Goal: Task Accomplishment & Management: Complete application form

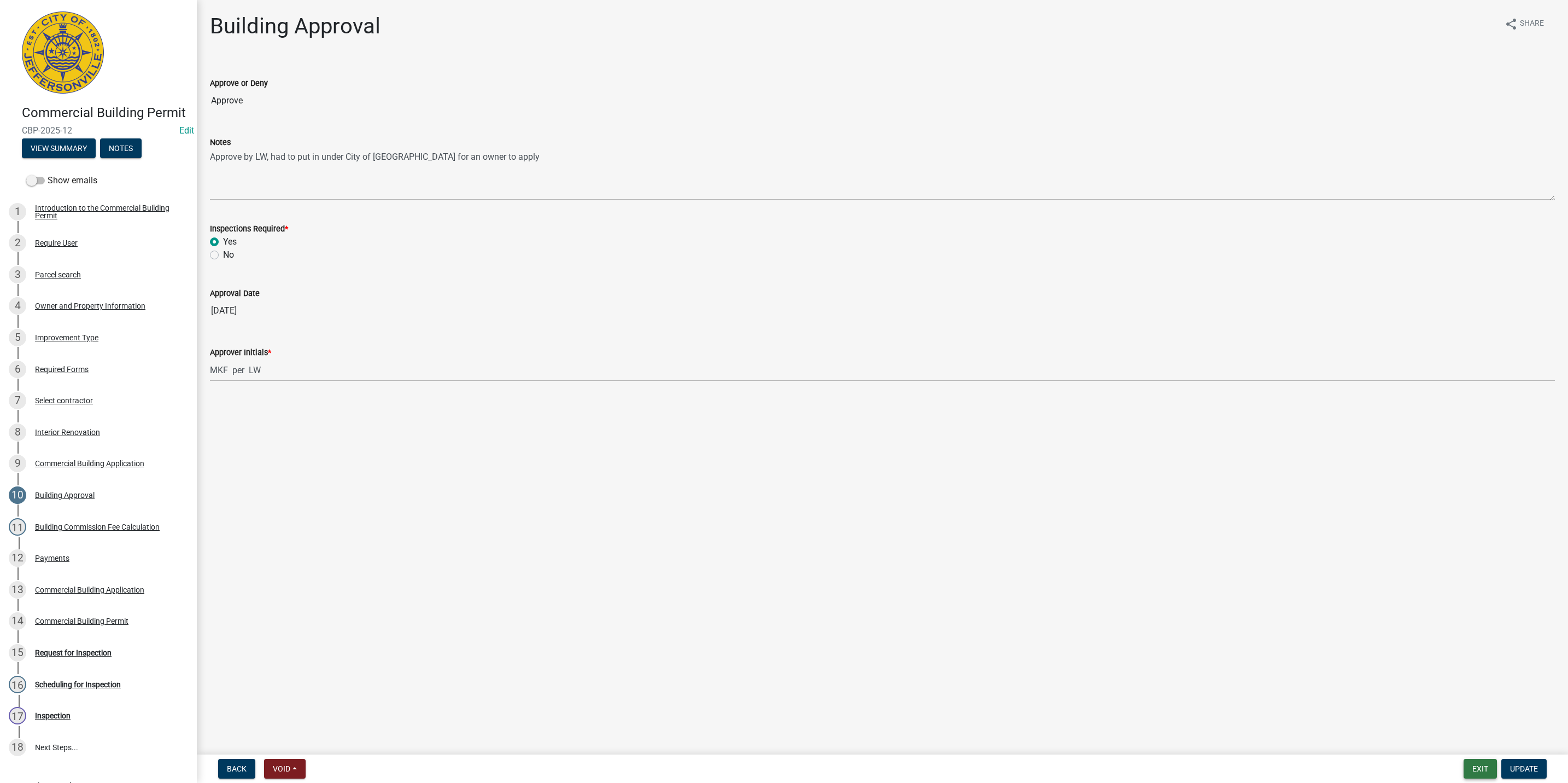
click at [1475, 766] on button "Exit" at bounding box center [1480, 768] width 33 height 19
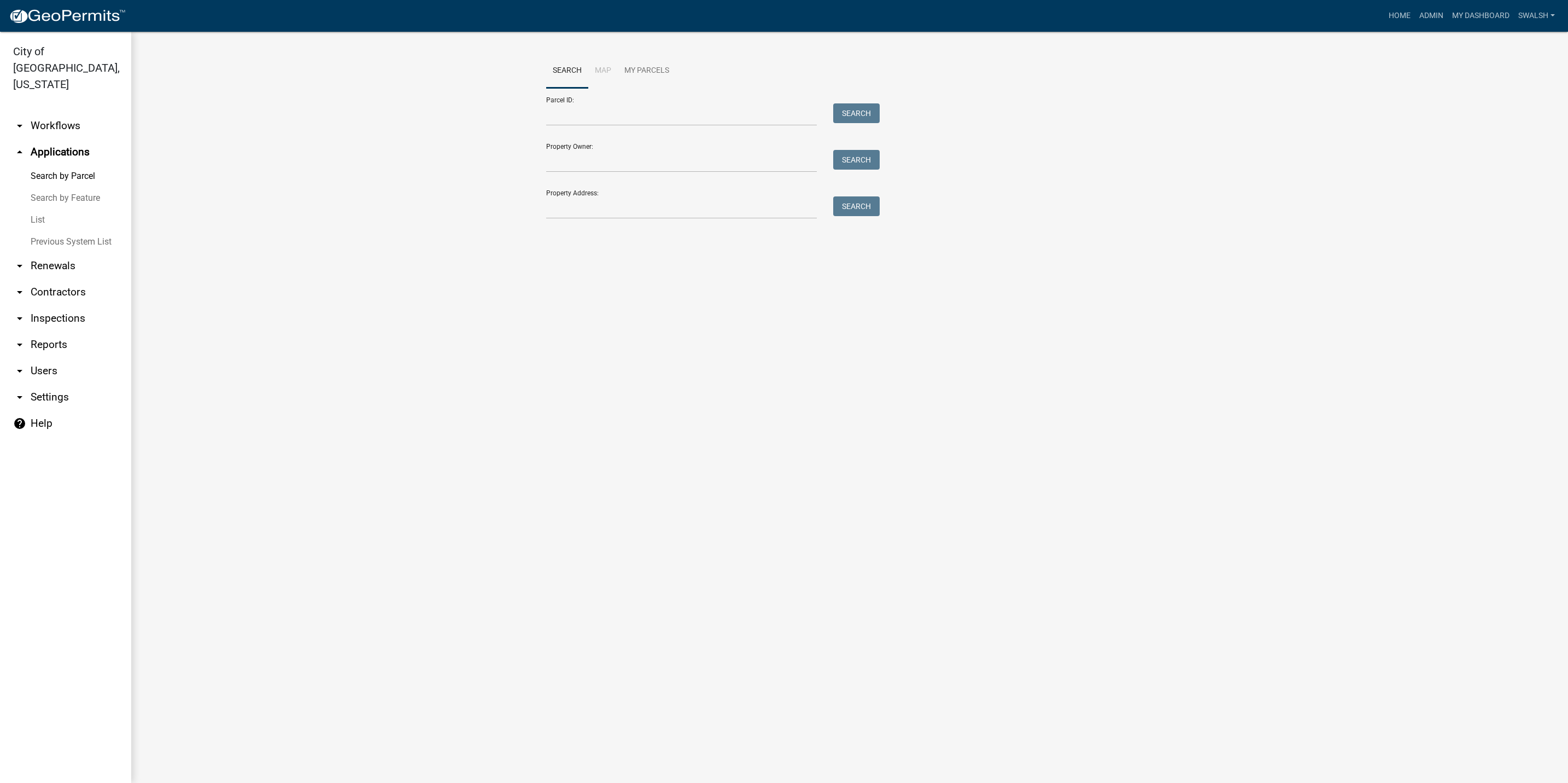
click at [69, 113] on link "arrow_drop_down Workflows" at bounding box center [65, 126] width 131 height 27
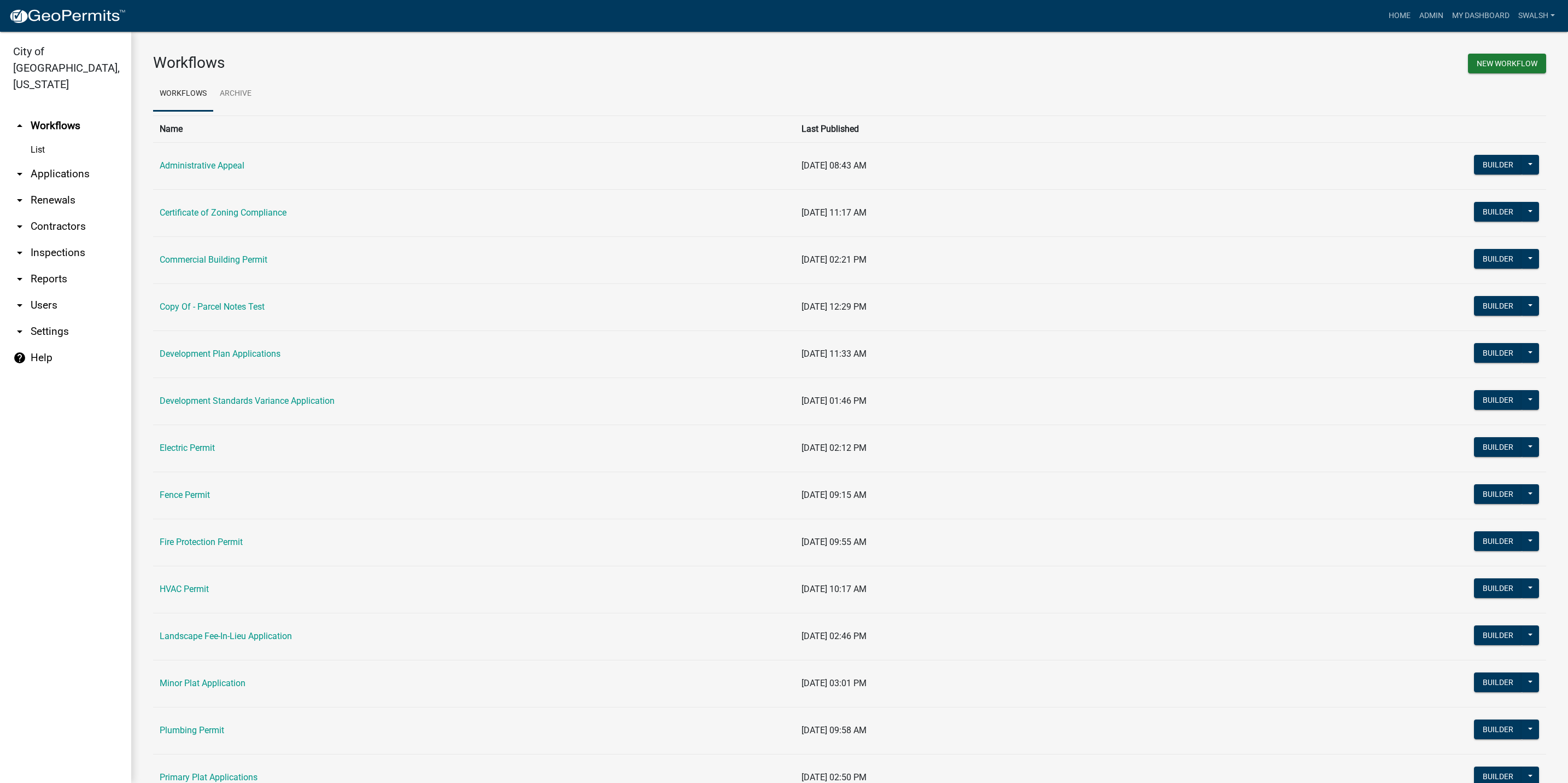
scroll to position [329, 0]
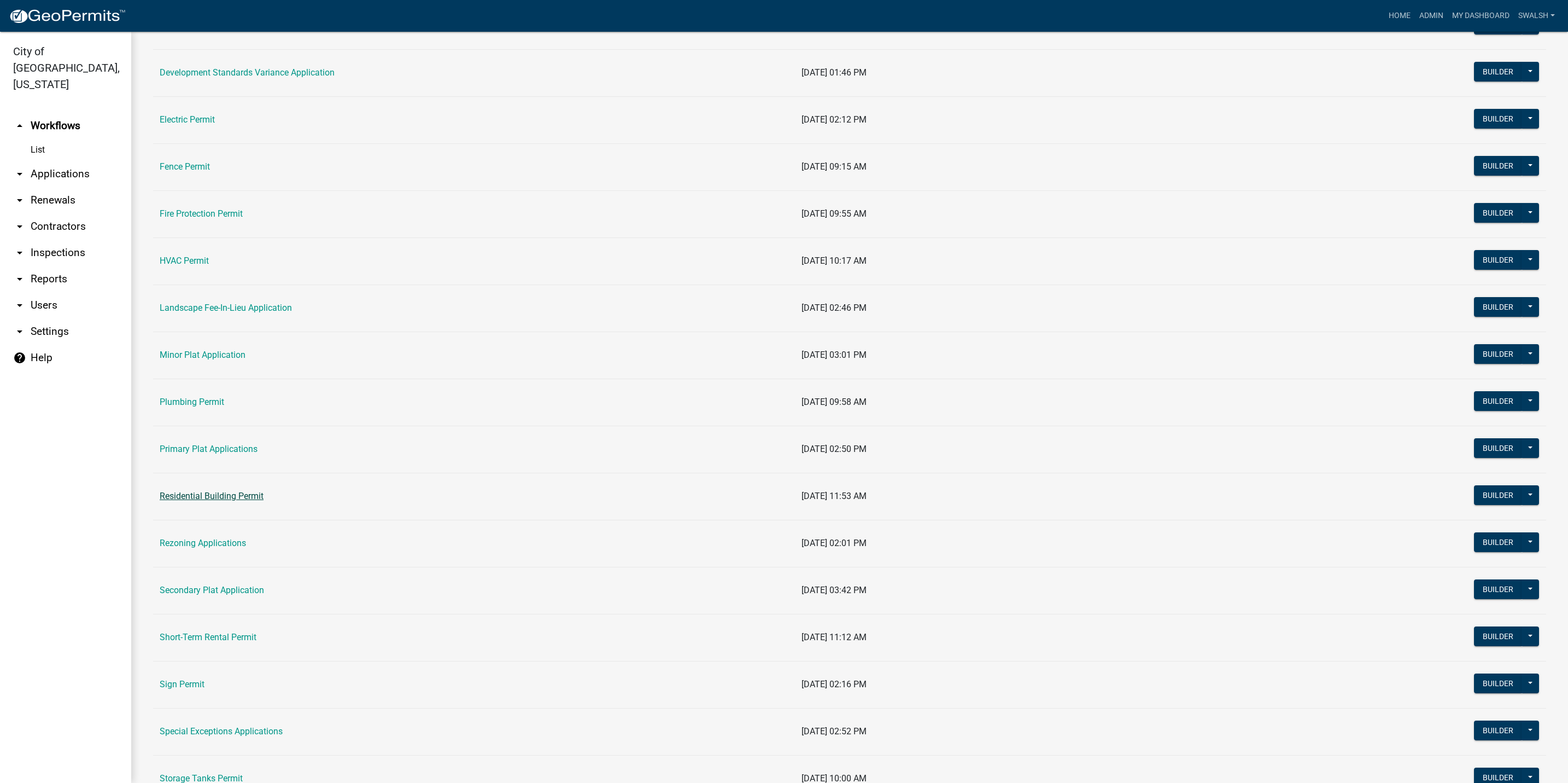
click at [239, 501] on link "Residential Building Permit" at bounding box center [211, 496] width 104 height 10
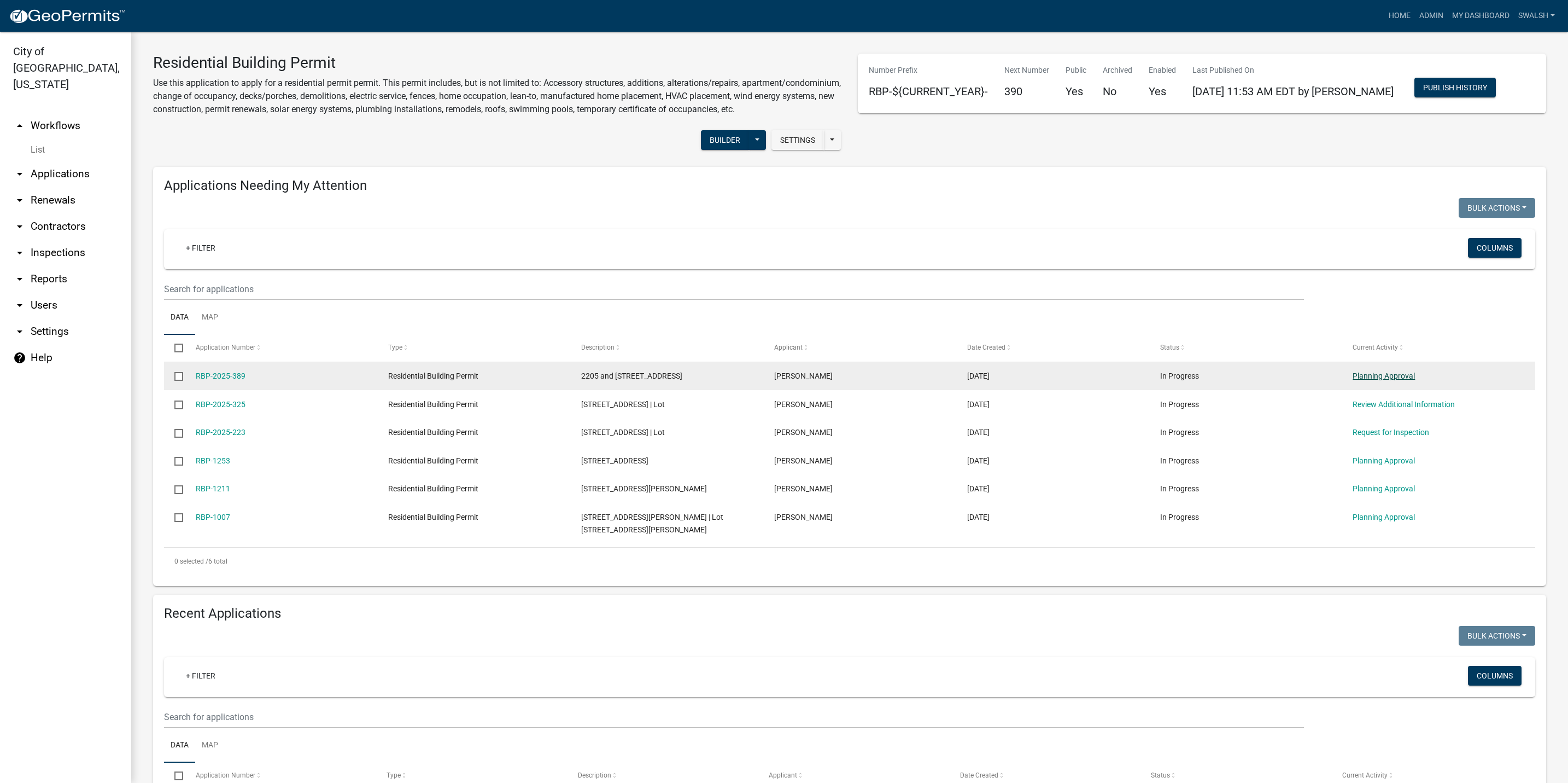
click at [1399, 380] on link "Planning Approval" at bounding box center [1384, 376] width 62 height 9
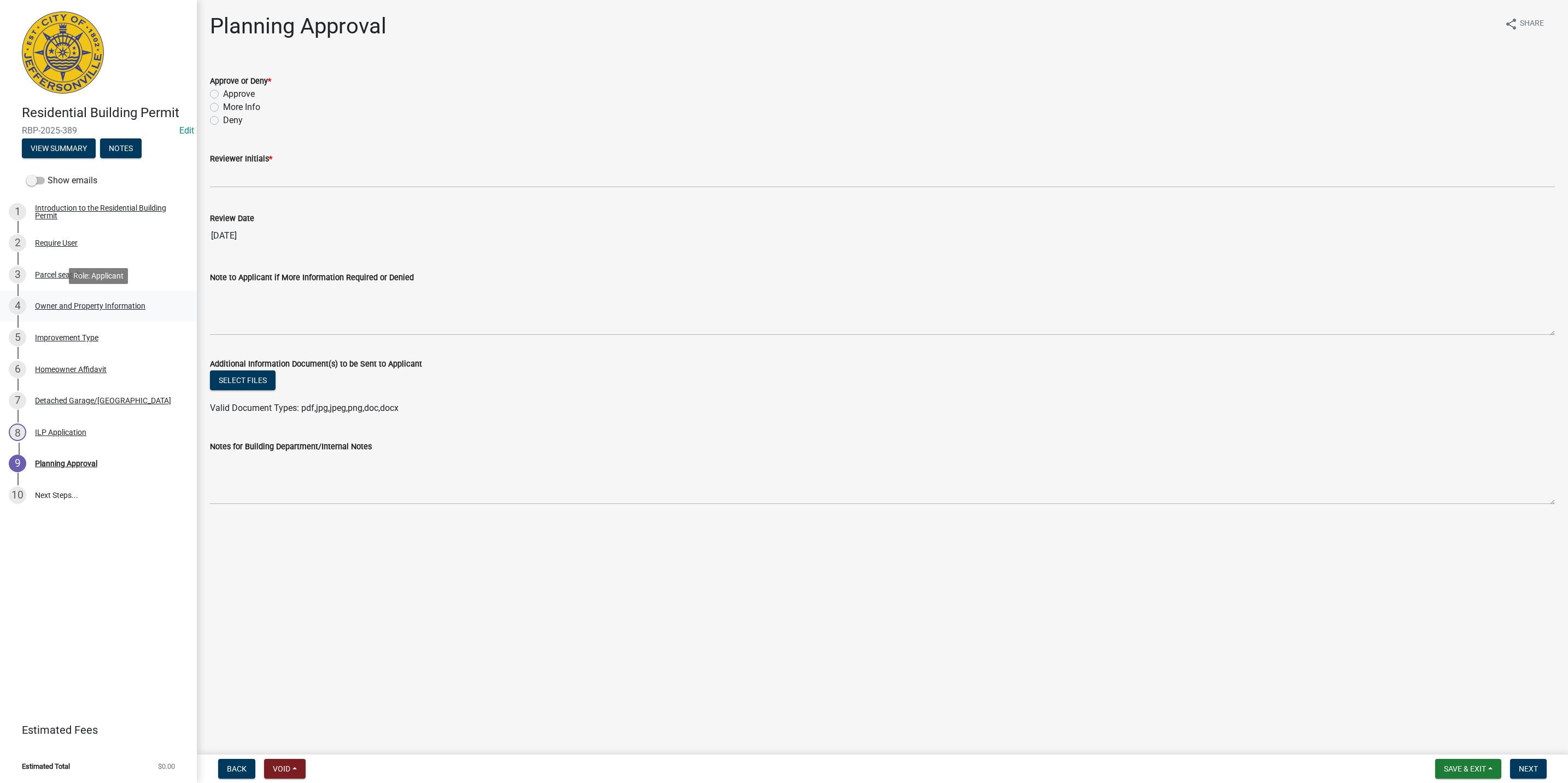
click at [72, 299] on div "4 Owner and Property Information" at bounding box center [95, 306] width 171 height 17
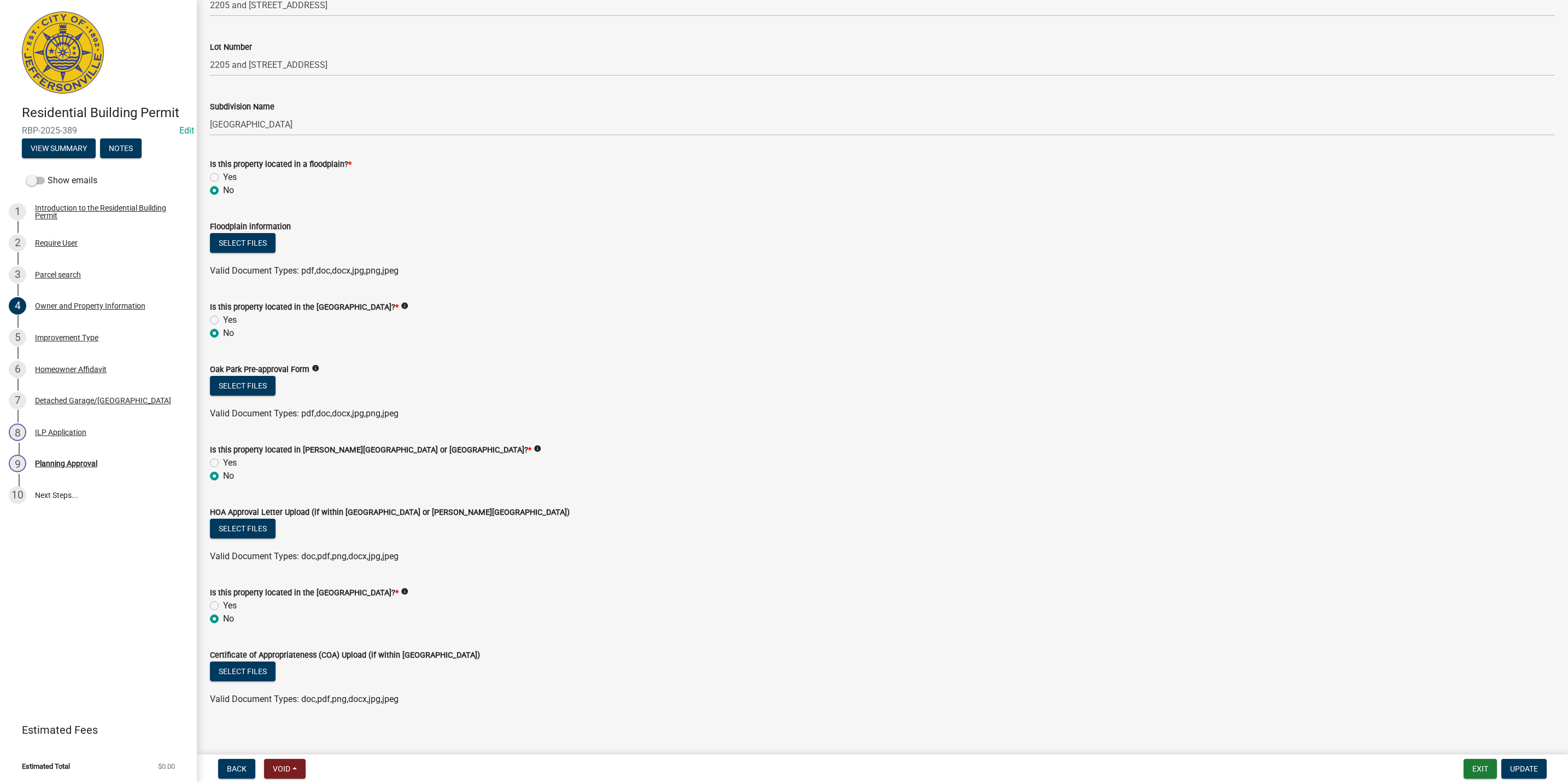
scroll to position [635, 0]
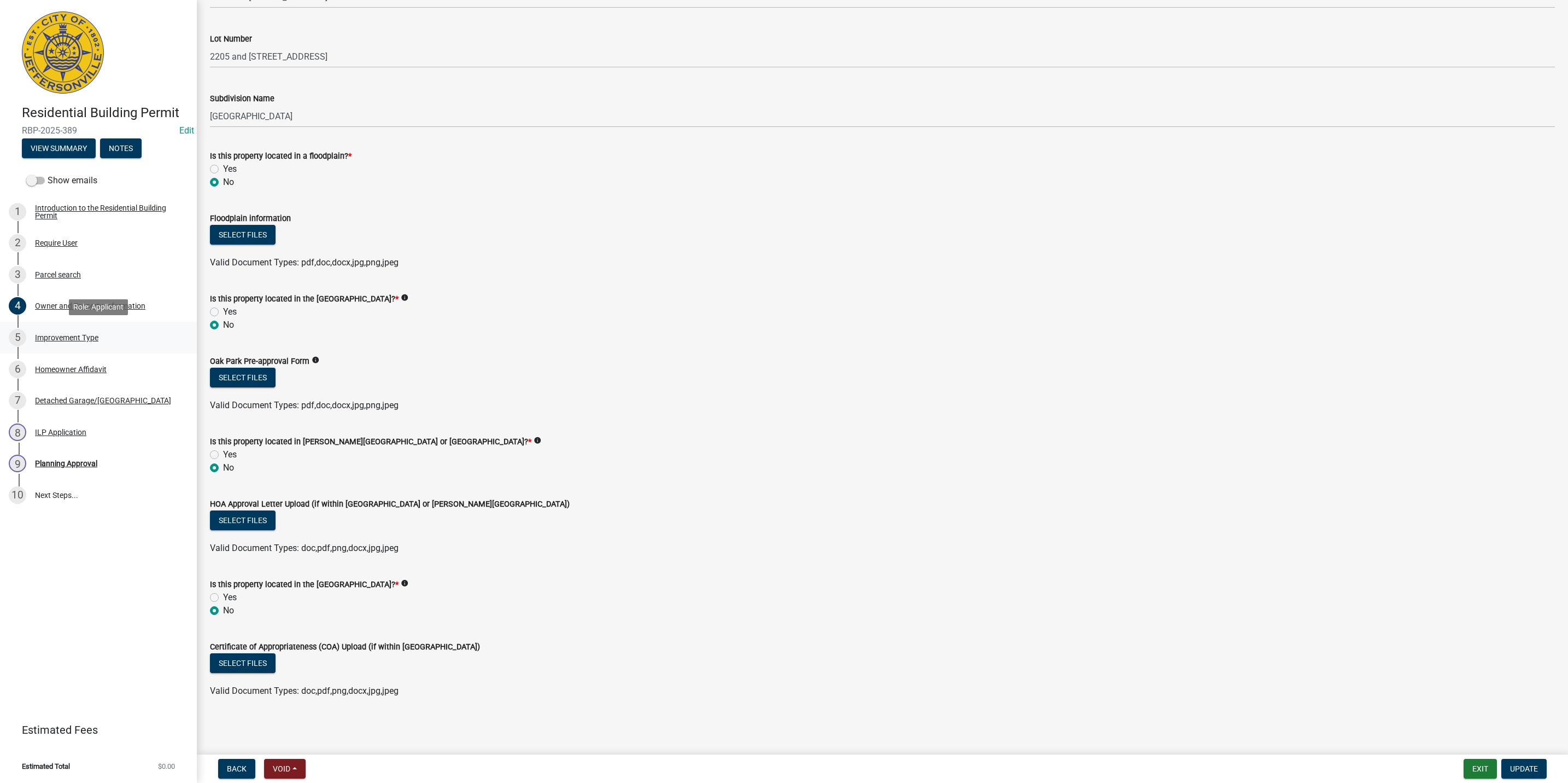
click at [90, 344] on div "5 Improvement Type" at bounding box center [95, 337] width 171 height 17
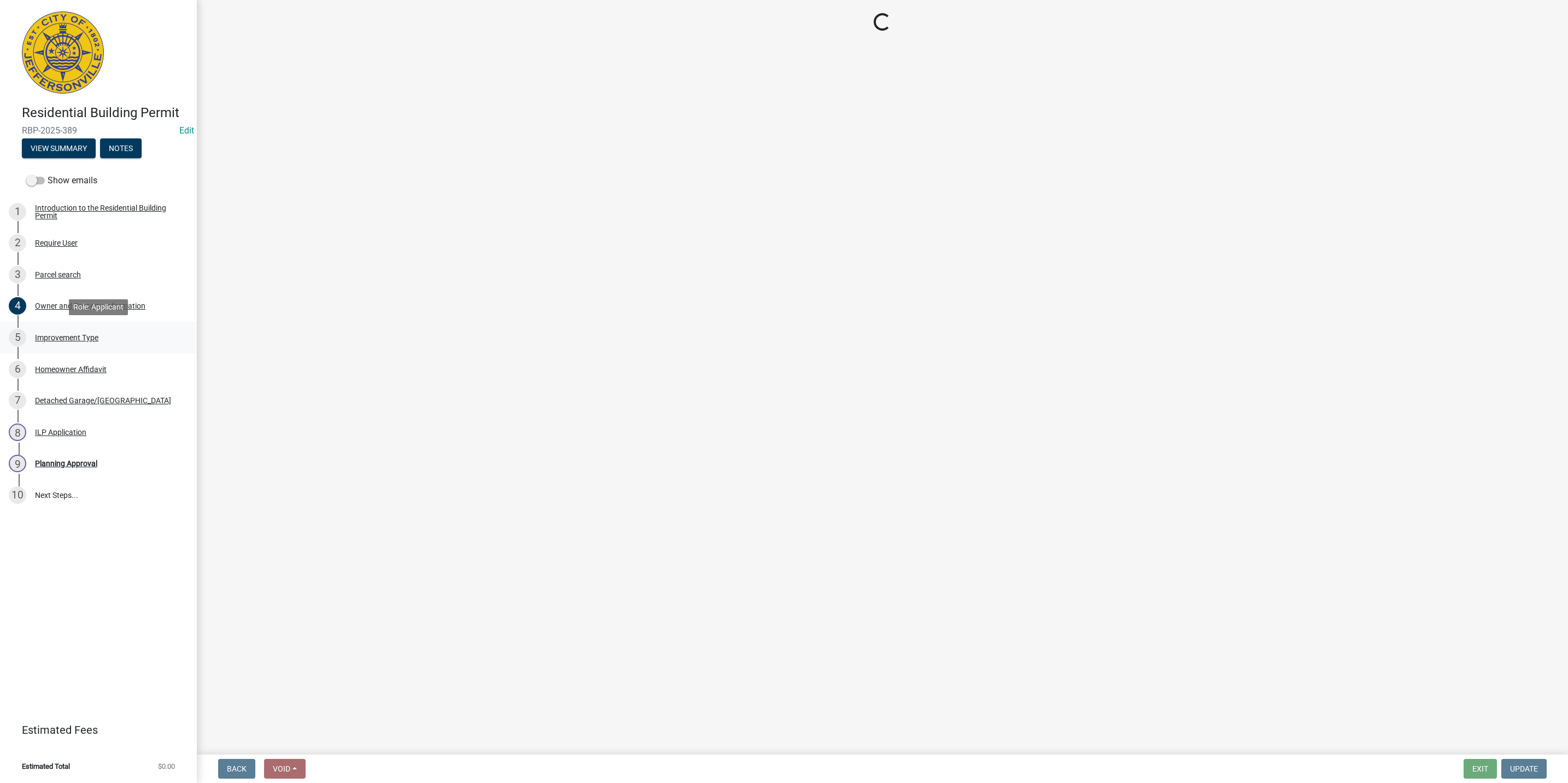
scroll to position [0, 0]
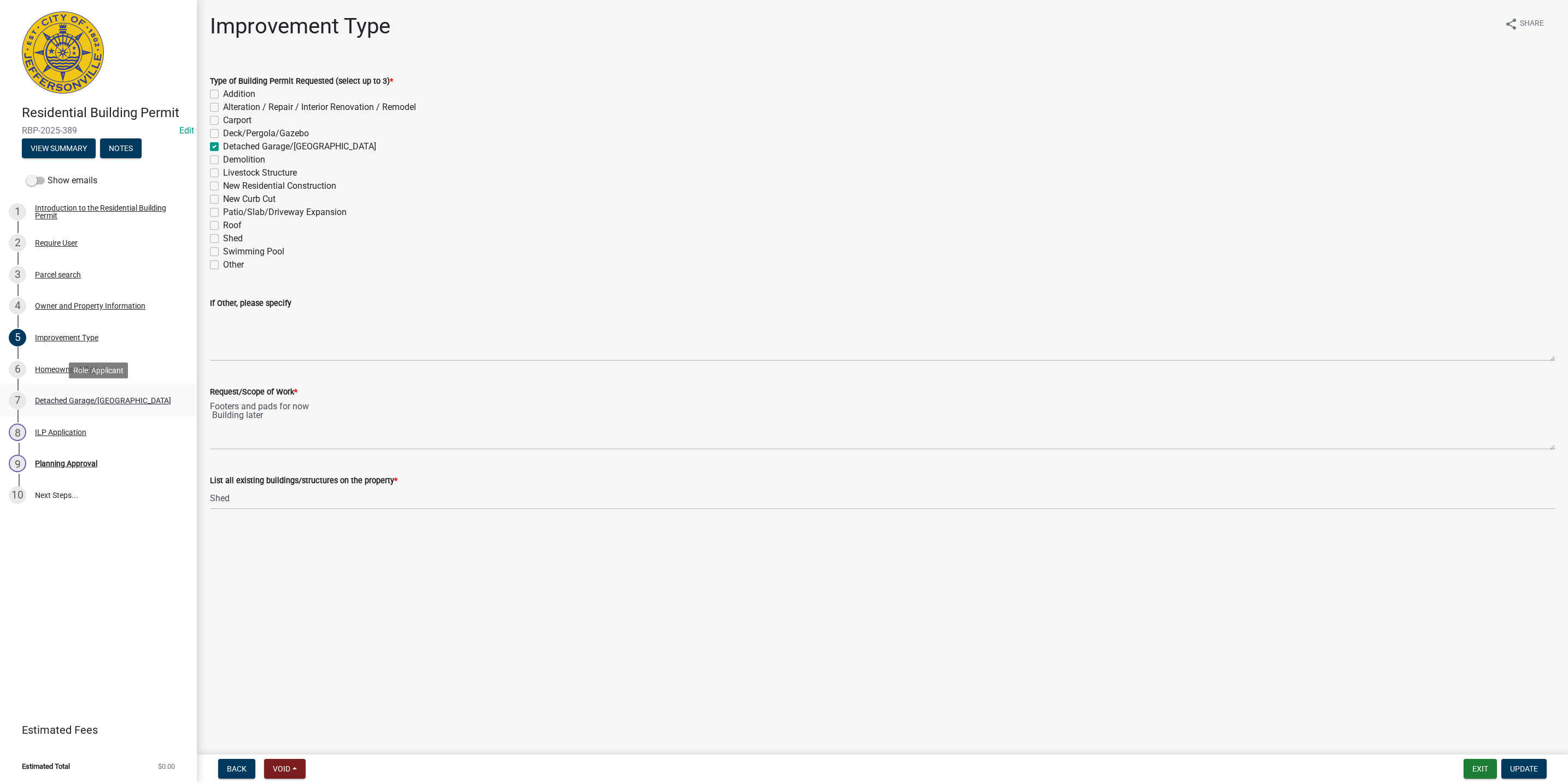
click at [92, 389] on link "7 Detached Garage/[GEOGRAPHIC_DATA]" at bounding box center [98, 400] width 197 height 32
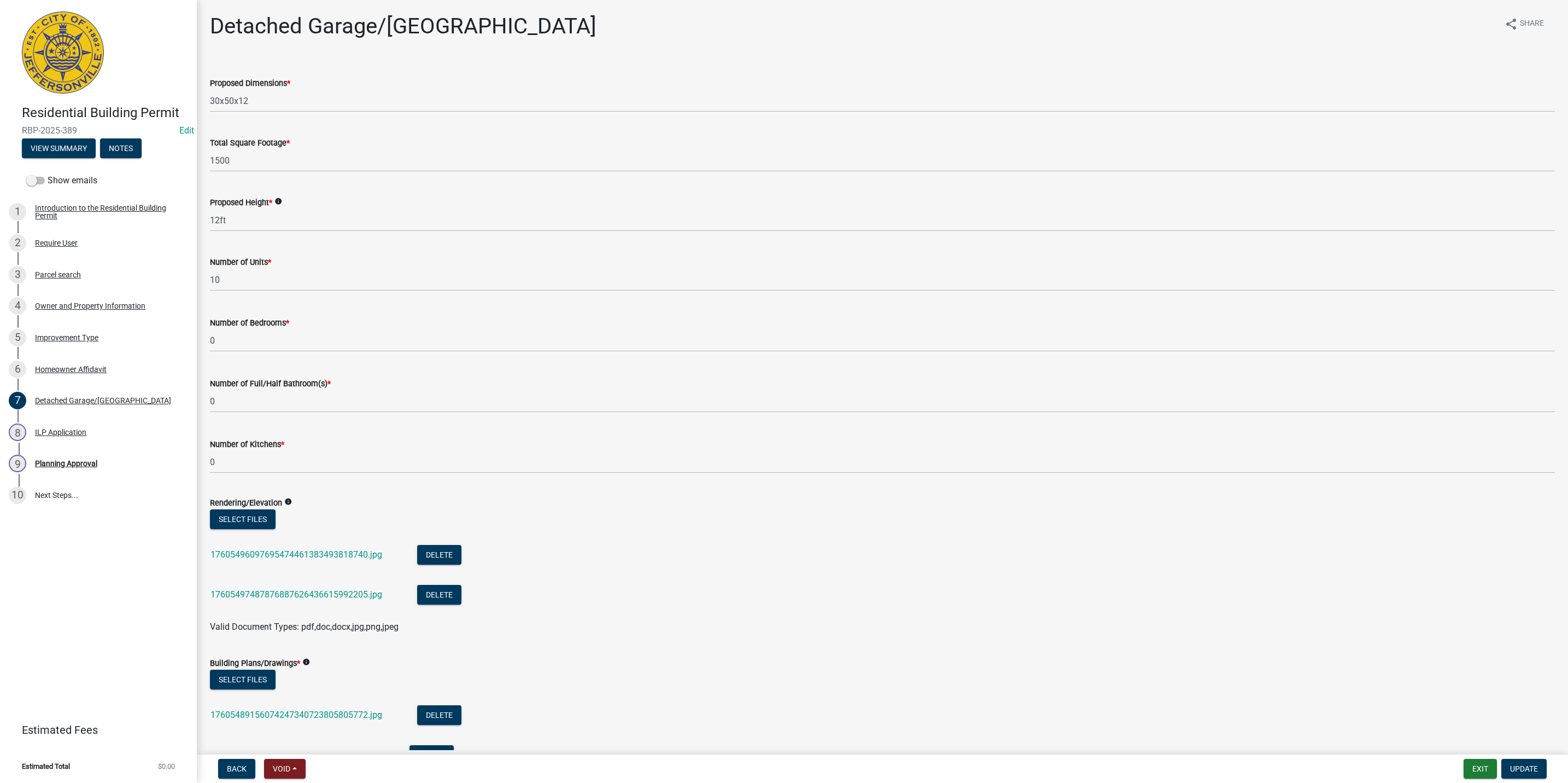
click at [302, 558] on div "17605496097695474461383493818740.jpg" at bounding box center [305, 556] width 189 height 22
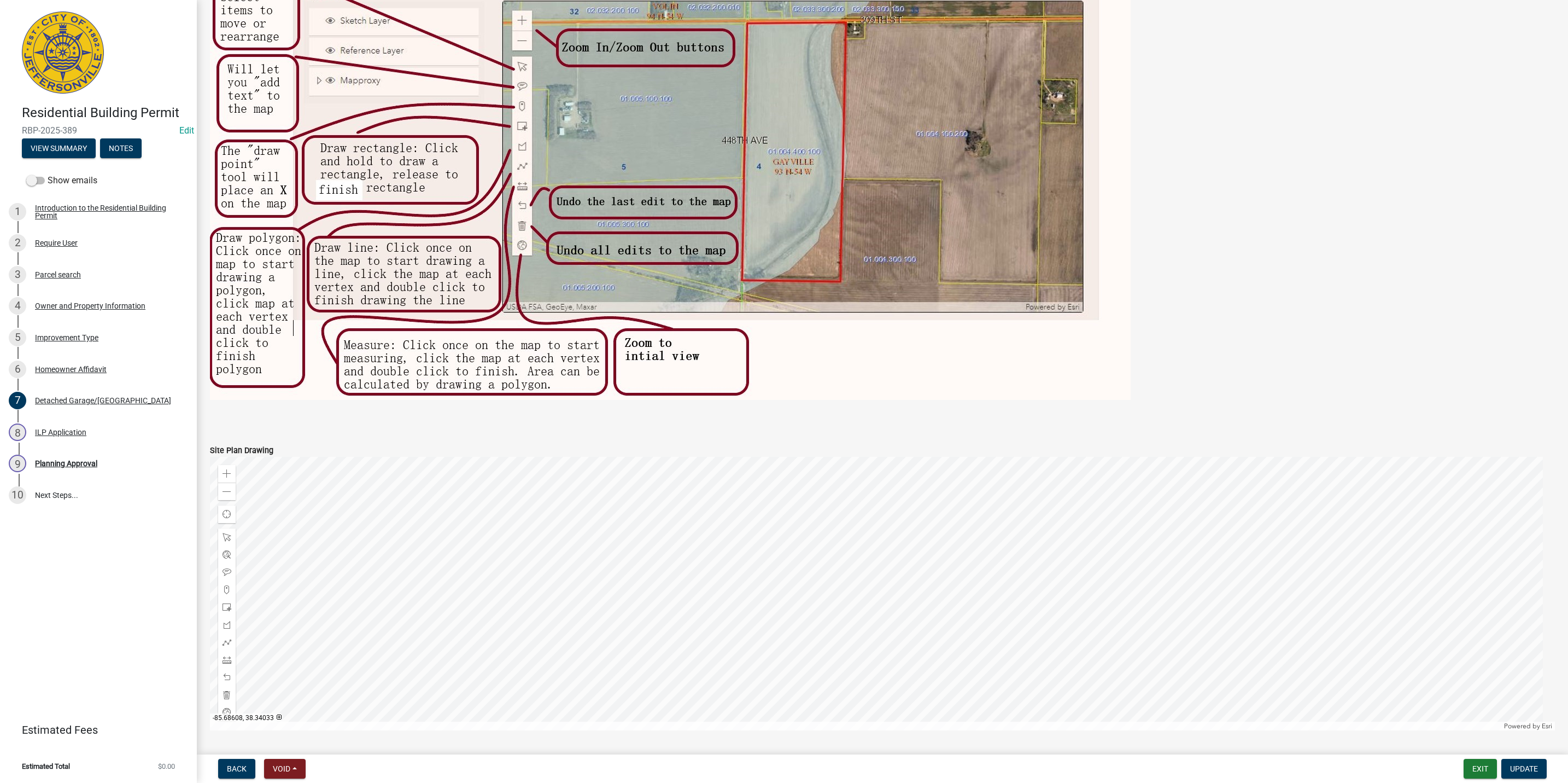
scroll to position [1042, 0]
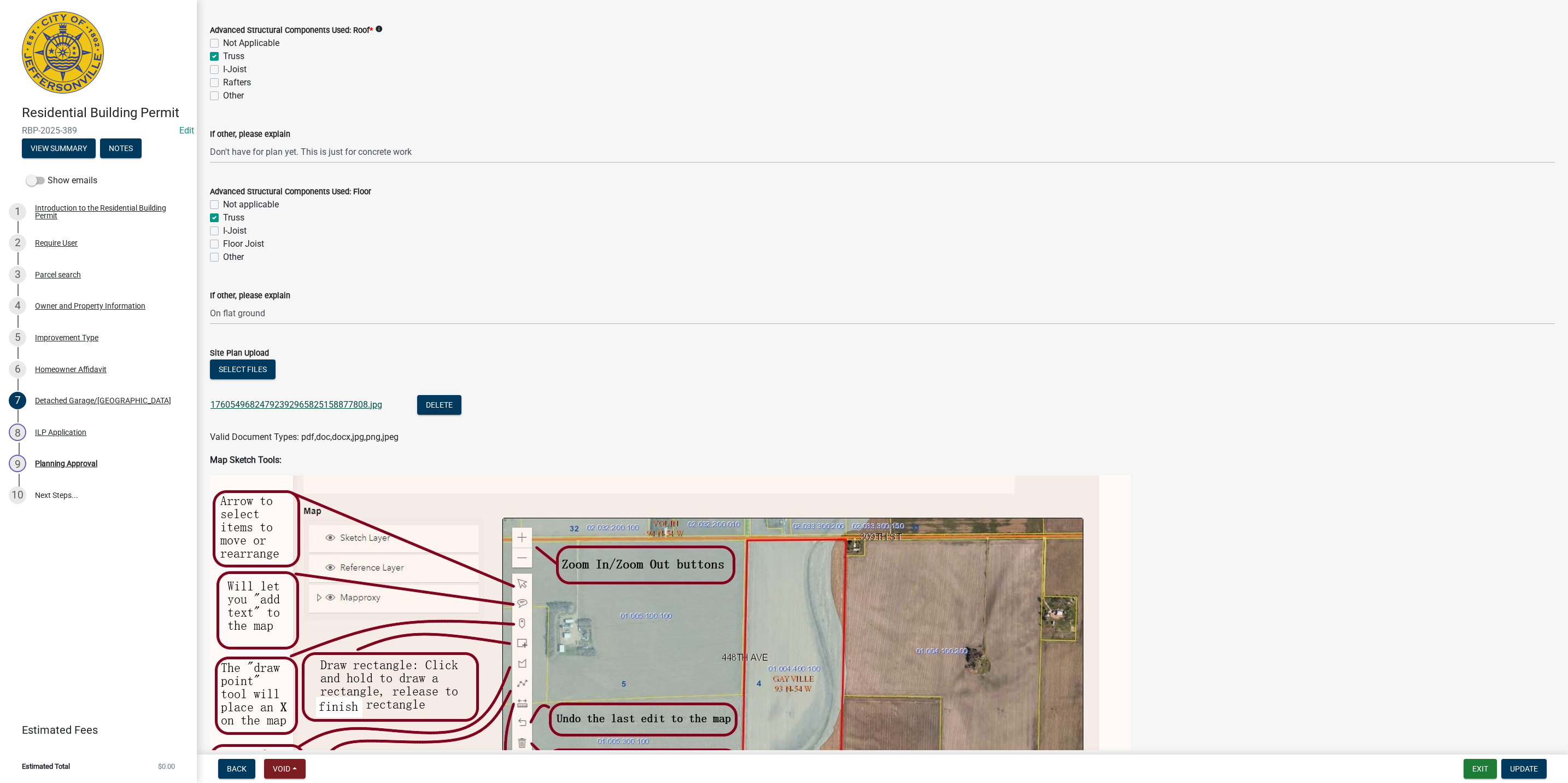
click at [297, 399] on link "17605496824792392965825158877808.jpg" at bounding box center [295, 404] width 172 height 10
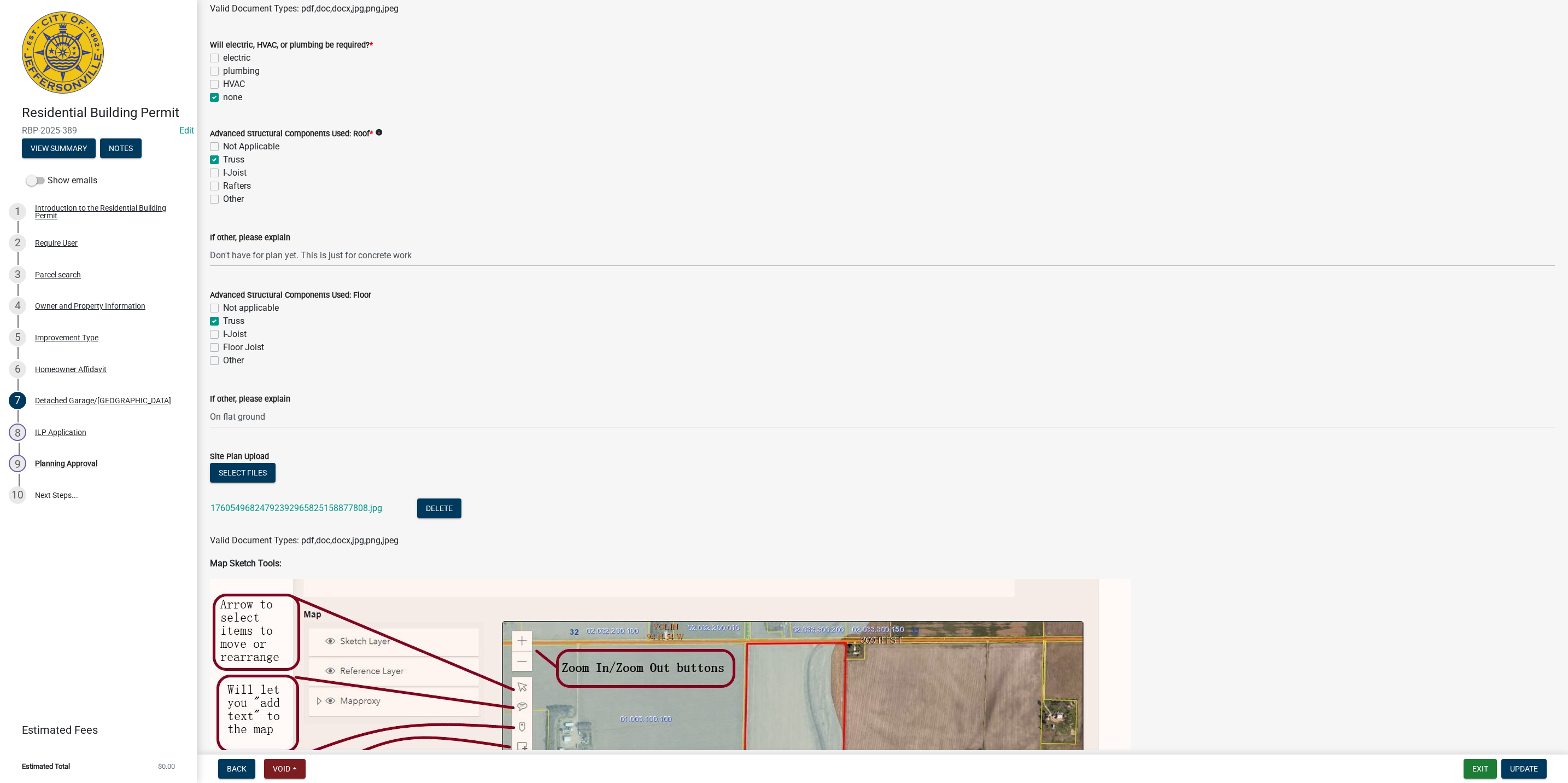
scroll to position [878, 0]
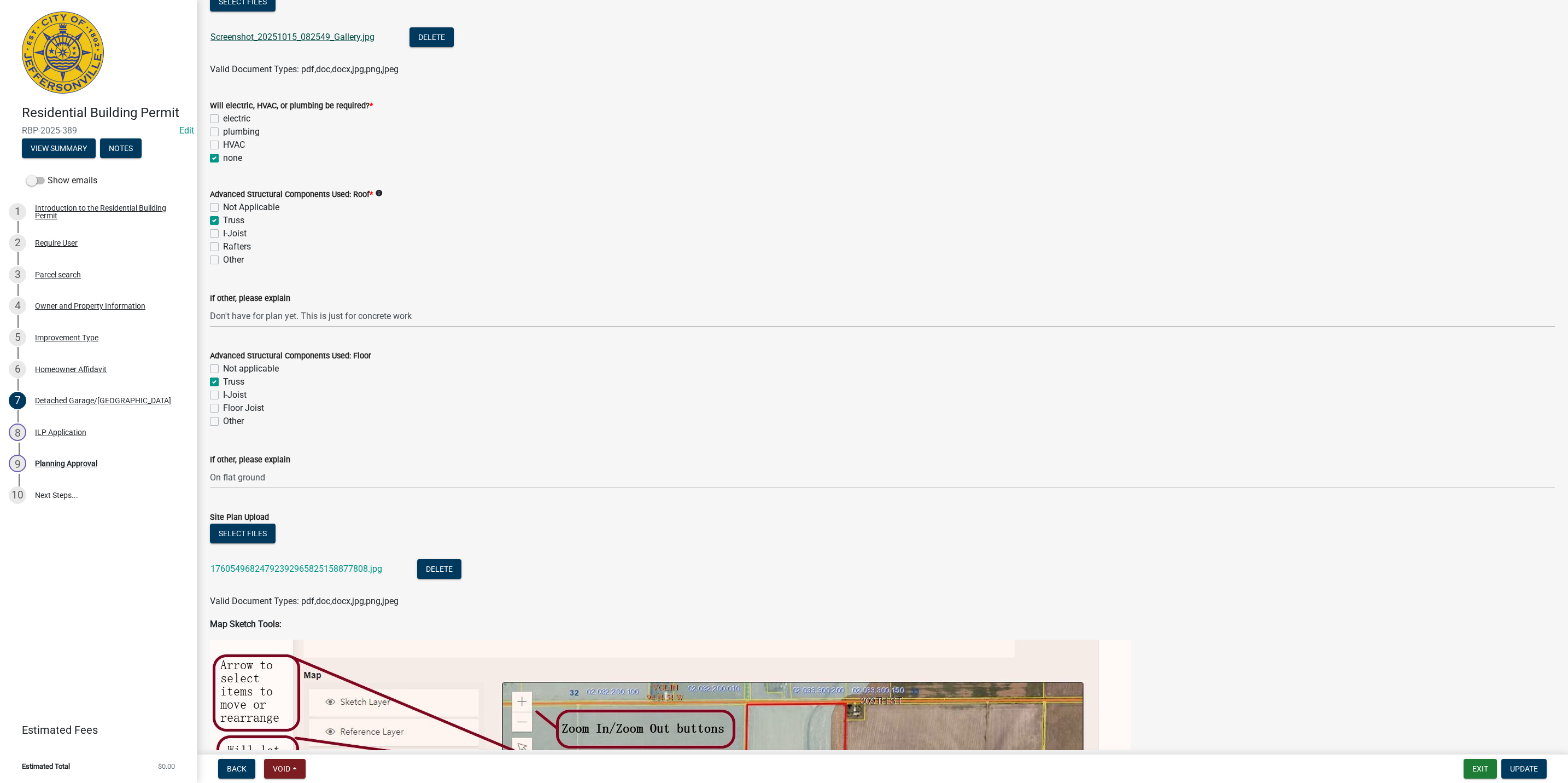
click at [235, 35] on link "Screenshot_20251015_082549_Gallery.jpg" at bounding box center [292, 37] width 164 height 10
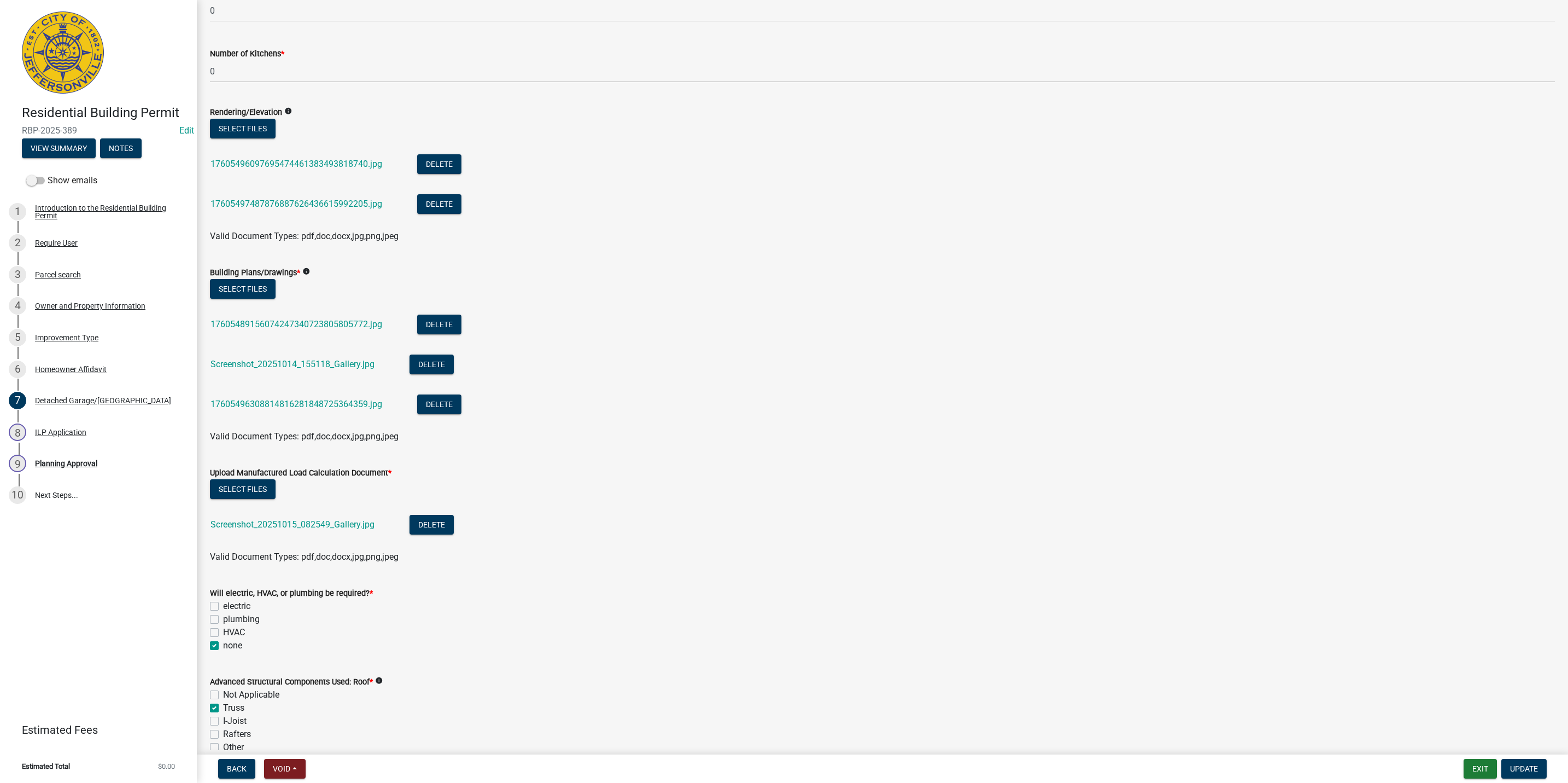
scroll to position [386, 0]
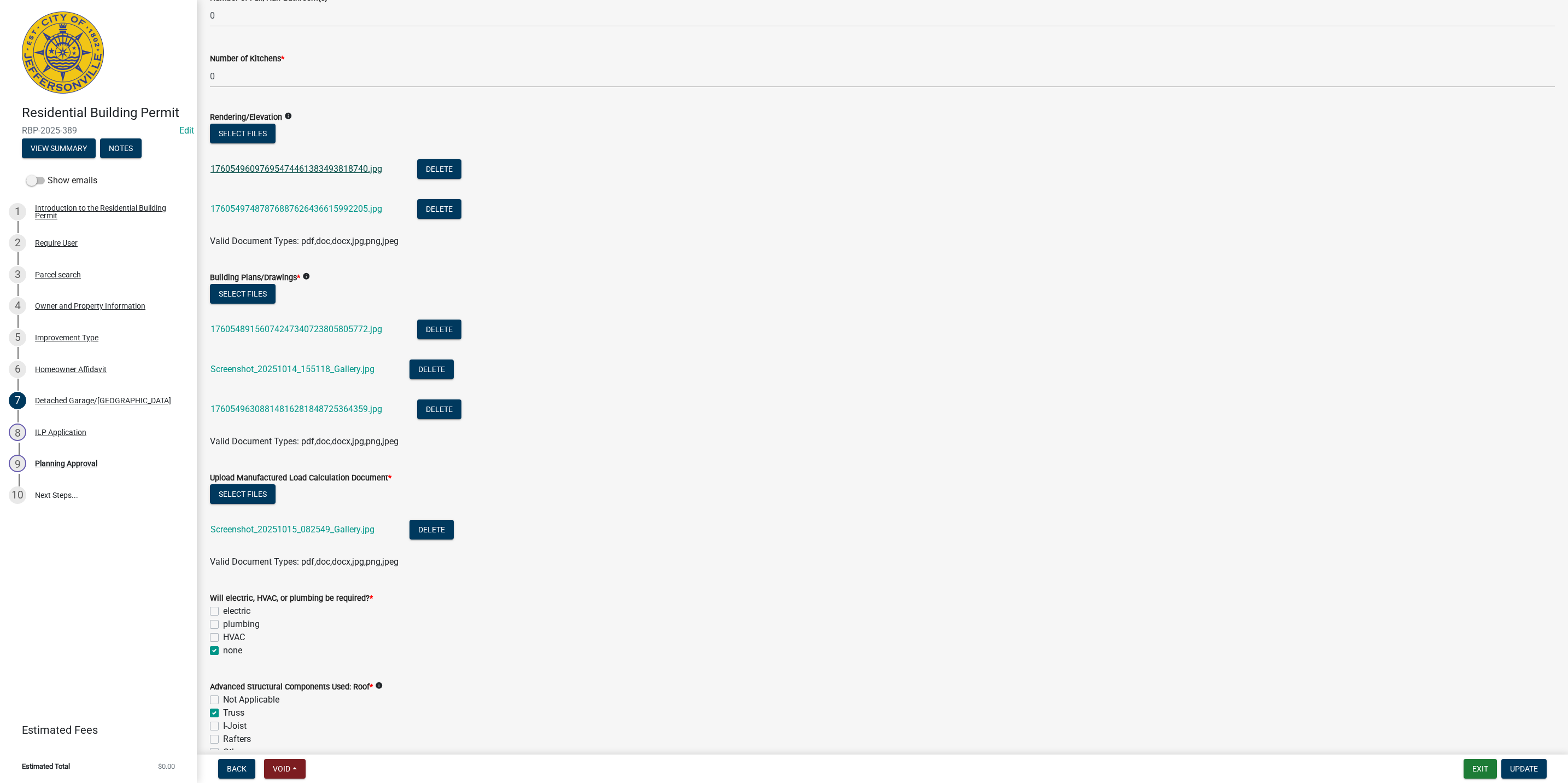
click at [294, 164] on link "17605496097695474461383493818740.jpg" at bounding box center [295, 168] width 172 height 10
click at [254, 202] on div "17605497487876887626436615992205.jpg" at bounding box center [305, 210] width 189 height 22
click at [272, 201] on div "17605497487876887626436615992205.jpg" at bounding box center [305, 210] width 189 height 22
click at [272, 207] on link "17605497487876887626436615992205.jpg" at bounding box center [295, 208] width 172 height 10
click at [284, 373] on link "Screenshot_20251014_155118_Gallery.jpg" at bounding box center [292, 368] width 164 height 10
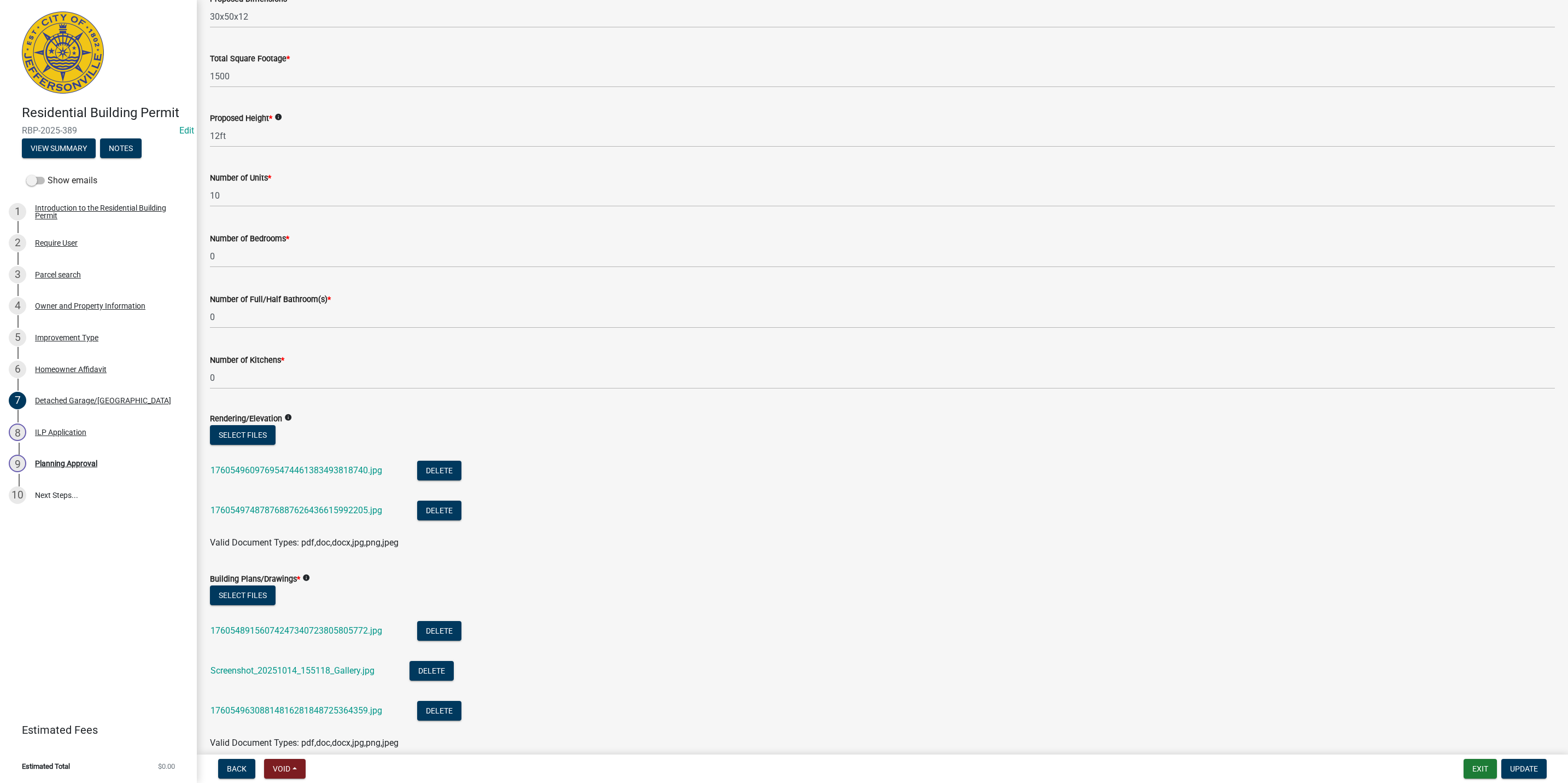
scroll to position [246, 0]
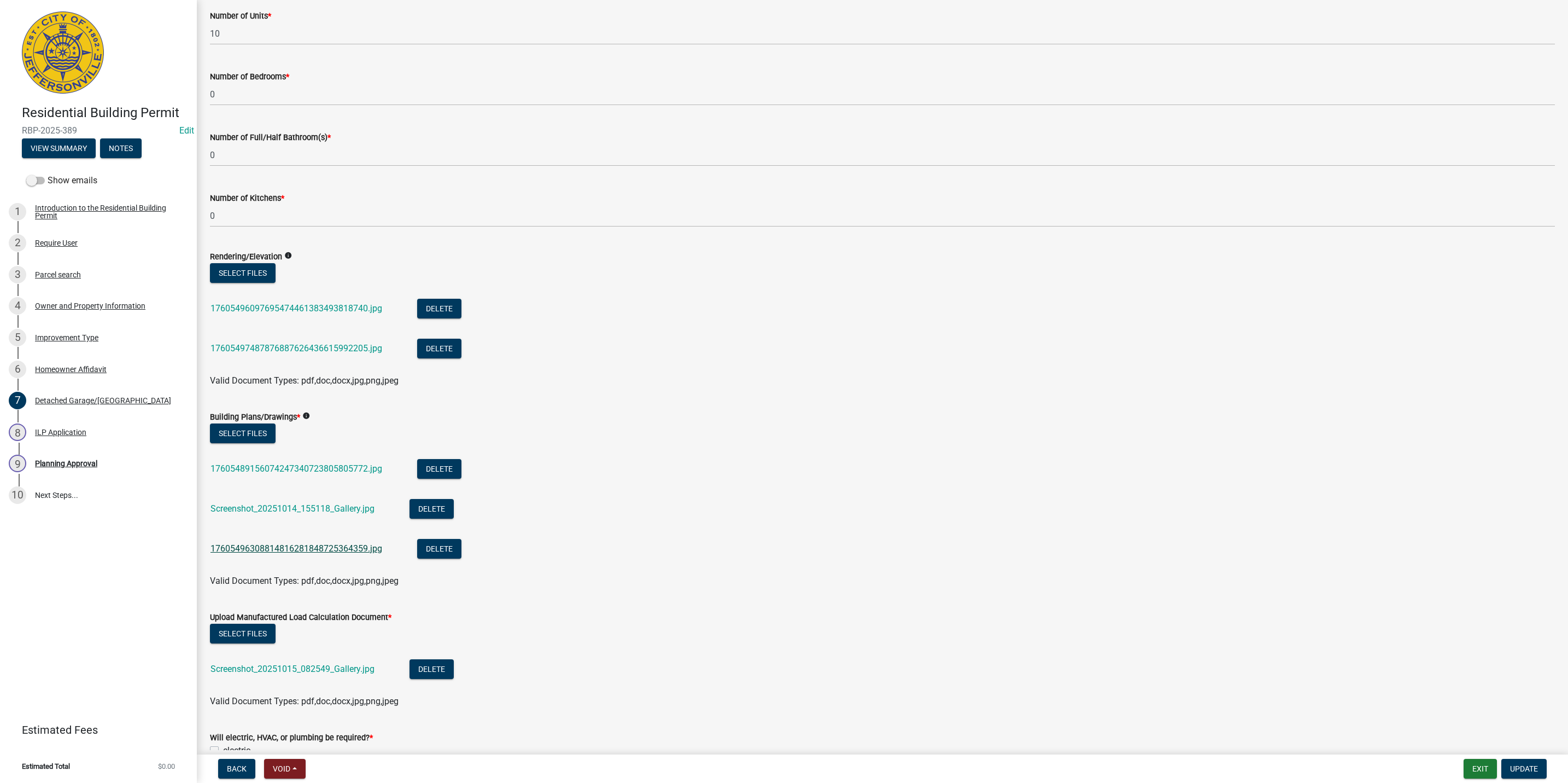
click at [302, 548] on link "17605496308814816281848725364359.jpg" at bounding box center [295, 548] width 172 height 10
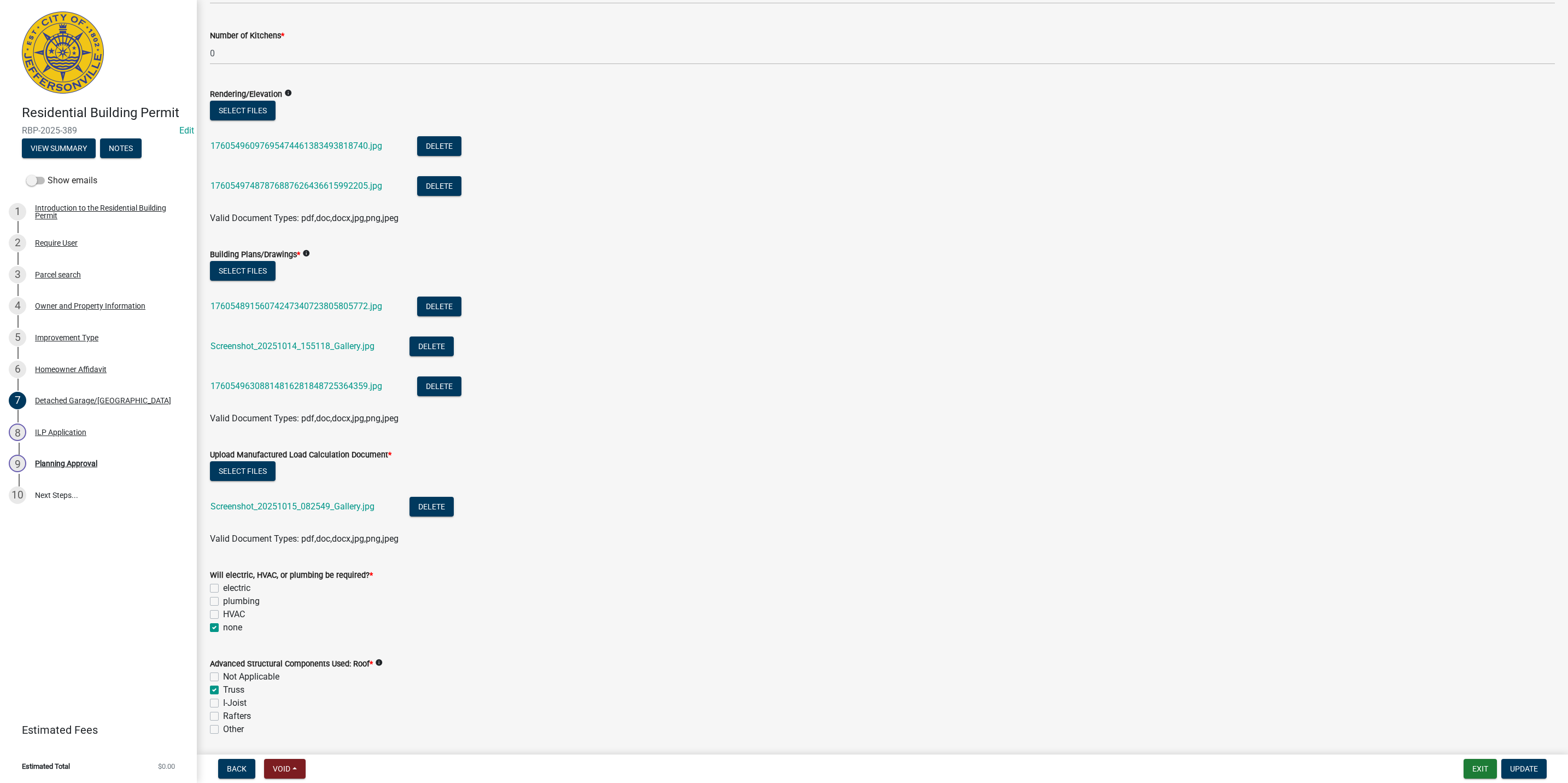
scroll to position [410, 0]
click at [282, 499] on link "Screenshot_20251015_082549_Gallery.jpg" at bounding box center [292, 504] width 164 height 10
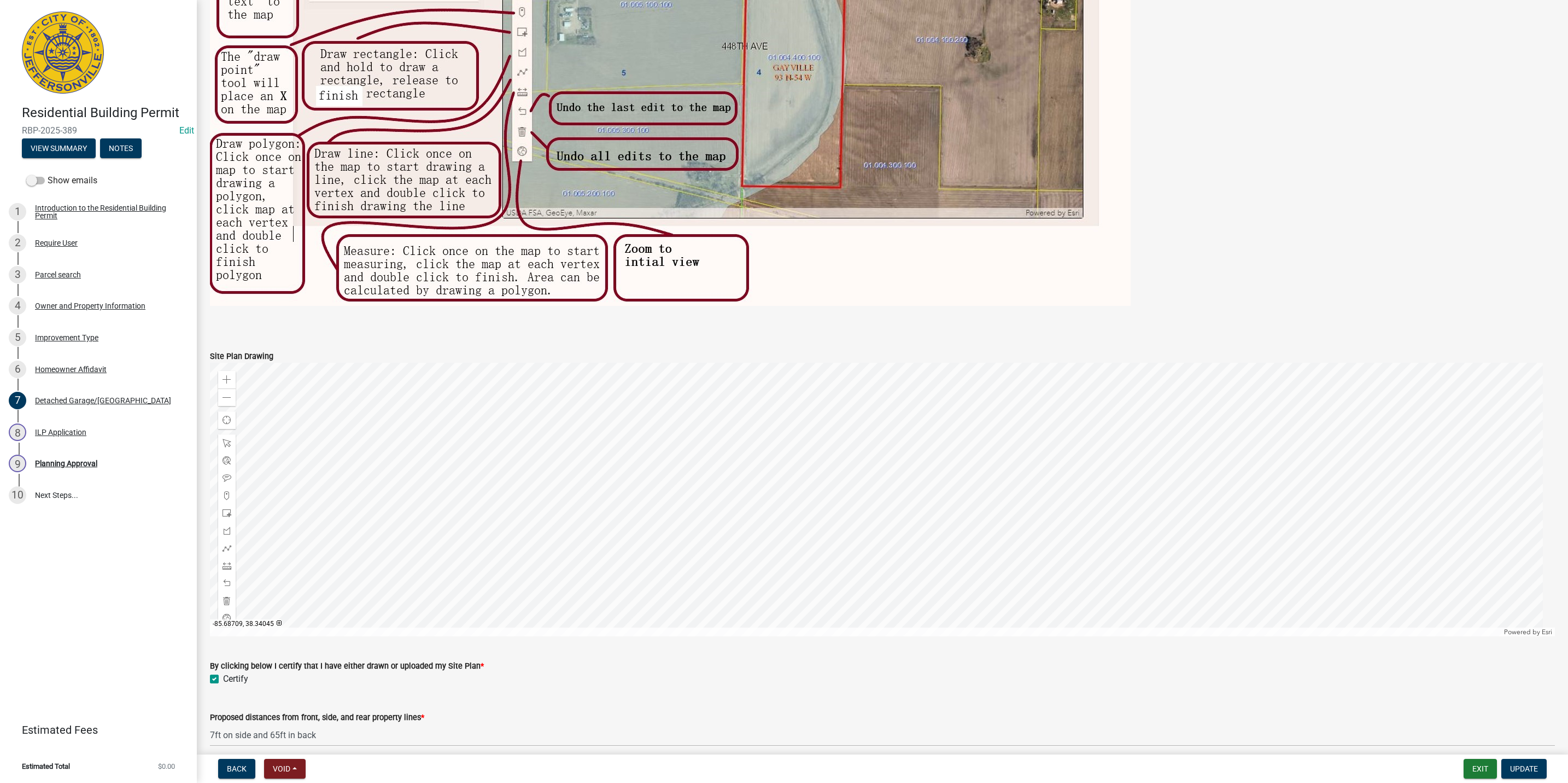
scroll to position [1781, 0]
